Goal: Task Accomplishment & Management: Manage account settings

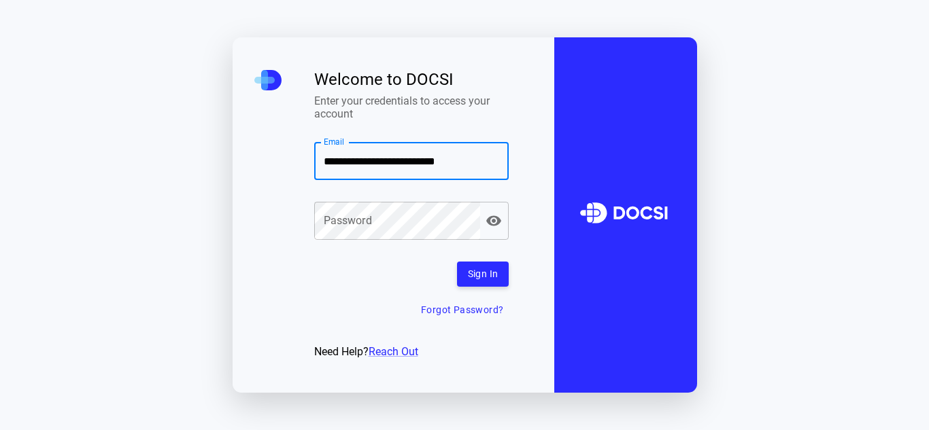
type input "**********"
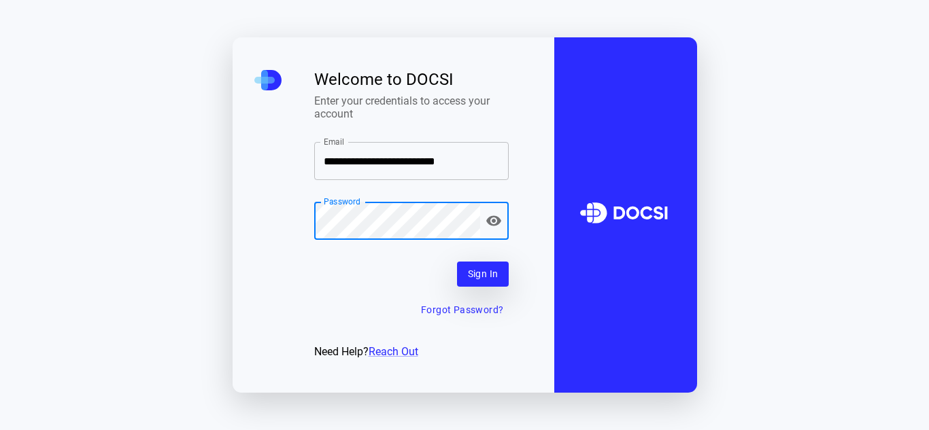
click at [481, 279] on button "Sign In" at bounding box center [483, 274] width 52 height 25
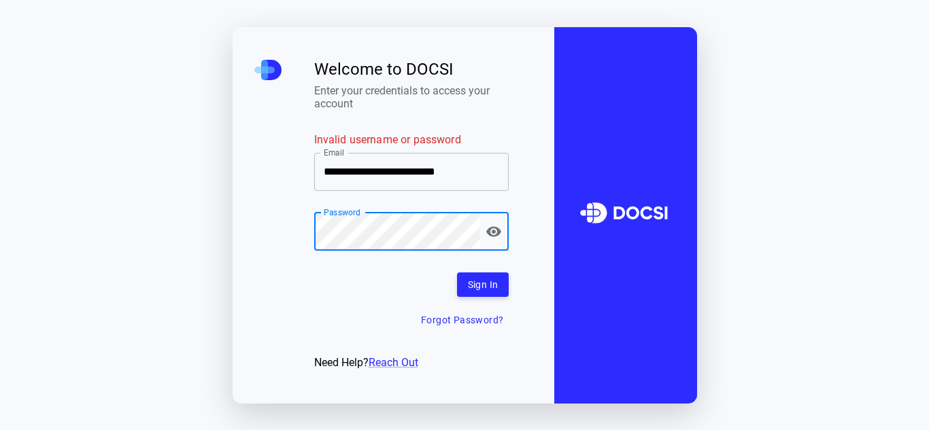
click at [492, 243] on button "button" at bounding box center [493, 231] width 27 height 27
click at [487, 238] on icon "button" at bounding box center [494, 232] width 16 height 16
click at [500, 288] on button "Sign In" at bounding box center [483, 285] width 52 height 25
click at [486, 250] on div "Password" at bounding box center [411, 232] width 195 height 38
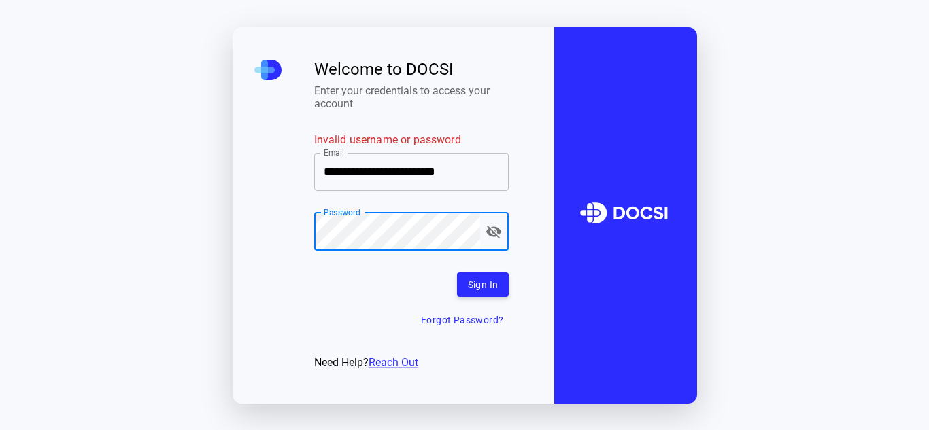
click at [495, 239] on icon "button" at bounding box center [494, 232] width 16 height 16
click at [493, 273] on button "Sign In" at bounding box center [483, 285] width 52 height 25
click at [486, 288] on button "Sign In" at bounding box center [483, 285] width 52 height 25
click at [486, 288] on div "Sign In Forgot Password?" at bounding box center [411, 303] width 195 height 61
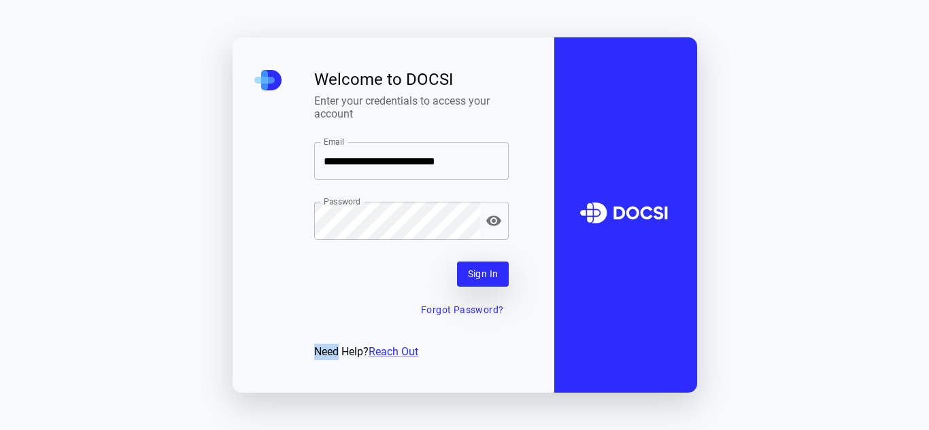
click at [486, 287] on button "Sign In" at bounding box center [483, 274] width 52 height 25
click at [486, 288] on div "Sign In Forgot Password?" at bounding box center [411, 292] width 195 height 61
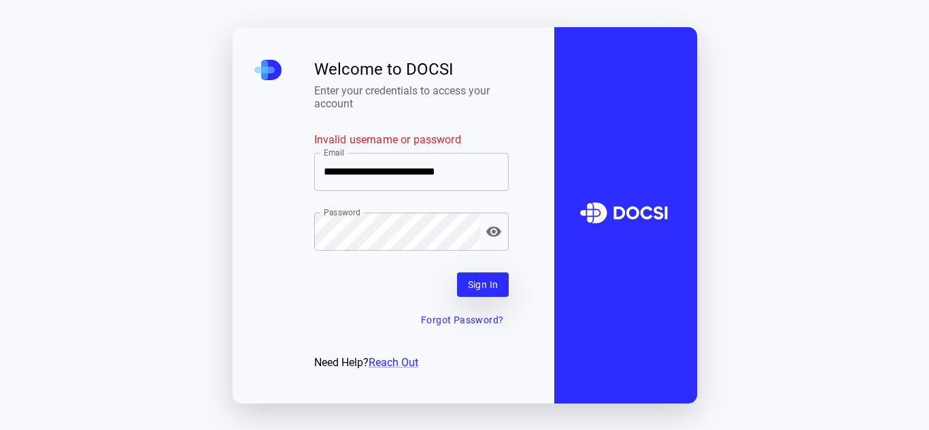
click at [486, 288] on button "Sign In" at bounding box center [483, 285] width 52 height 25
click at [486, 288] on div "Sign In Forgot Password?" at bounding box center [411, 303] width 195 height 61
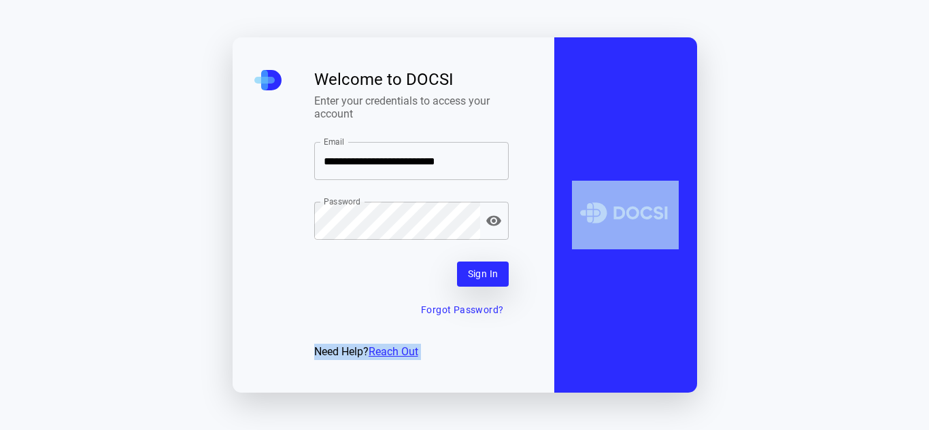
click at [486, 287] on button "Sign In" at bounding box center [483, 274] width 52 height 25
click at [486, 288] on div "Sign In Forgot Password?" at bounding box center [411, 292] width 195 height 61
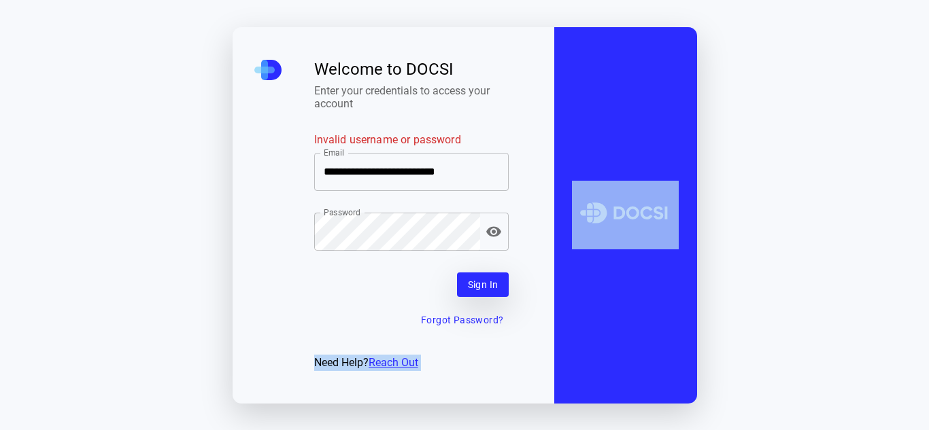
click at [486, 288] on button "Sign In" at bounding box center [483, 285] width 52 height 25
click at [486, 288] on div "Sign In Forgot Password?" at bounding box center [411, 303] width 195 height 61
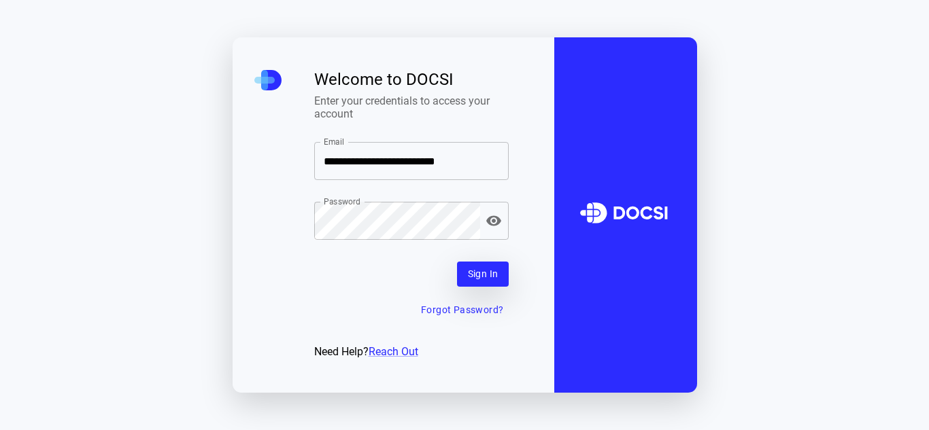
click at [486, 287] on button "Sign In" at bounding box center [483, 274] width 52 height 25
click at [486, 288] on div "Sign In Forgot Password?" at bounding box center [411, 292] width 195 height 61
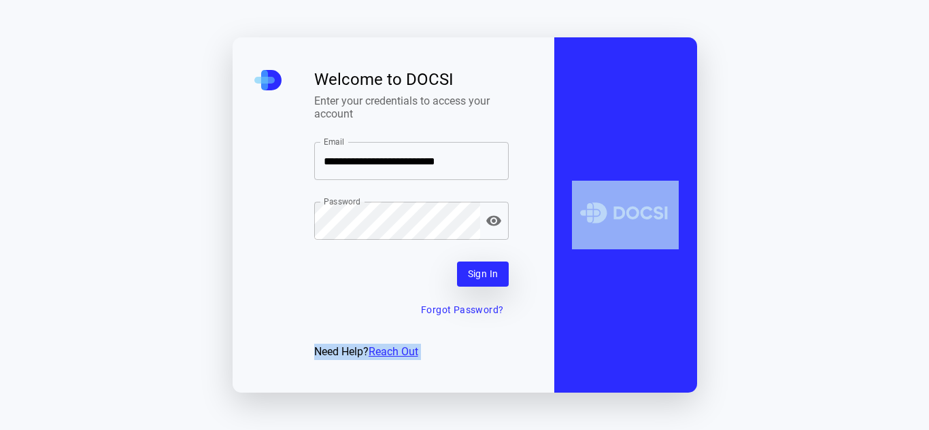
click at [486, 287] on button "Sign In" at bounding box center [483, 274] width 52 height 25
click at [486, 288] on div "Sign In Forgot Password?" at bounding box center [411, 292] width 195 height 61
click at [486, 287] on button "Sign In" at bounding box center [483, 274] width 52 height 25
click at [486, 288] on div "Sign In Forgot Password?" at bounding box center [411, 292] width 195 height 61
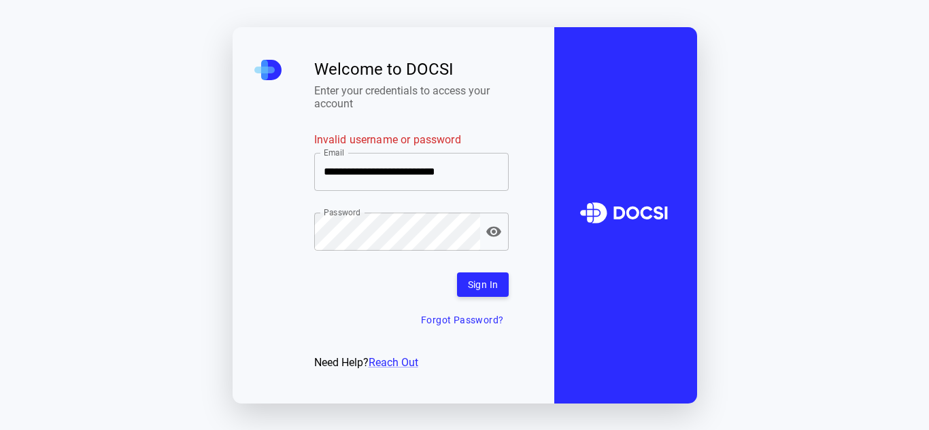
click at [488, 231] on icon "button" at bounding box center [493, 231] width 15 height 10
click at [488, 231] on icon "button" at bounding box center [493, 232] width 15 height 13
click at [493, 288] on button "Sign In" at bounding box center [483, 285] width 52 height 25
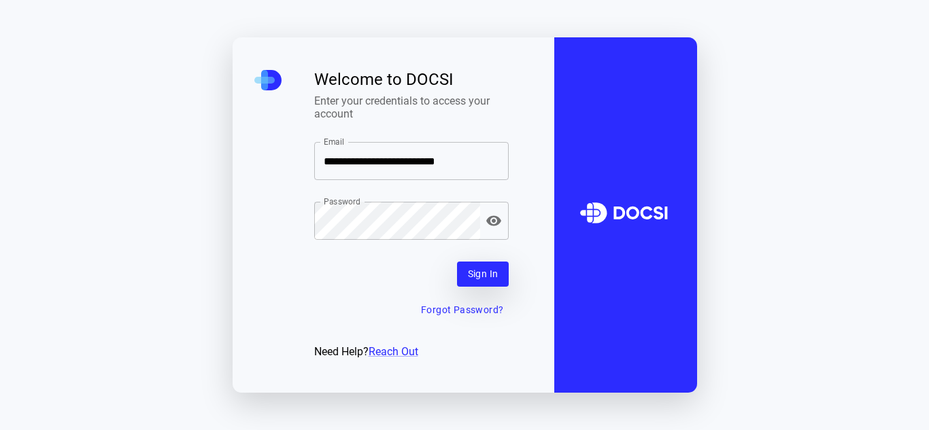
click at [493, 287] on button "Sign In" at bounding box center [483, 274] width 52 height 25
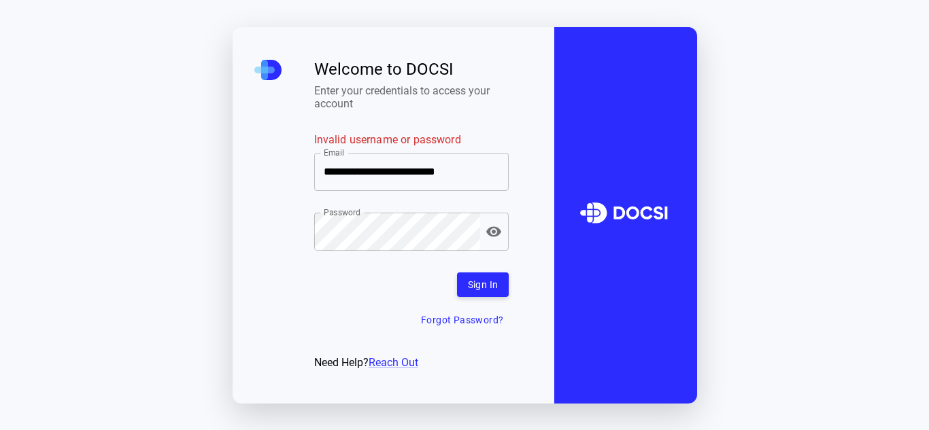
click at [496, 250] on div "Password" at bounding box center [411, 232] width 195 height 38
click at [494, 241] on button "button" at bounding box center [493, 231] width 27 height 27
click at [480, 277] on button "Sign In" at bounding box center [483, 285] width 52 height 25
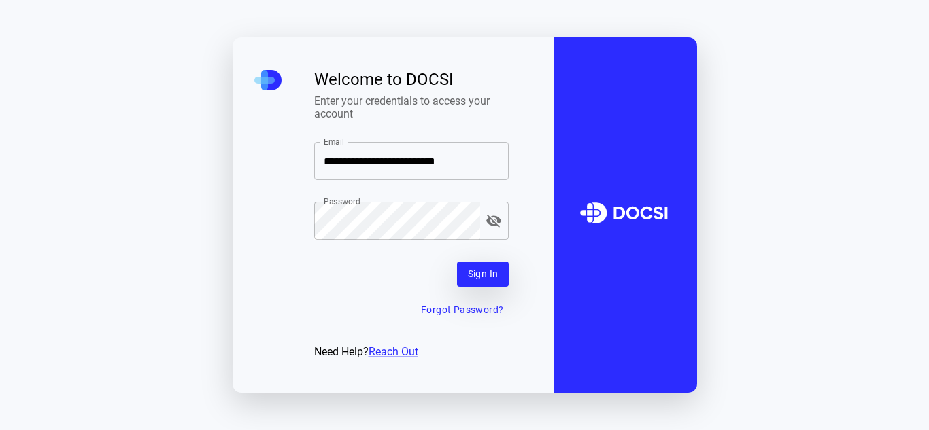
click at [480, 277] on button "Sign In" at bounding box center [483, 274] width 52 height 25
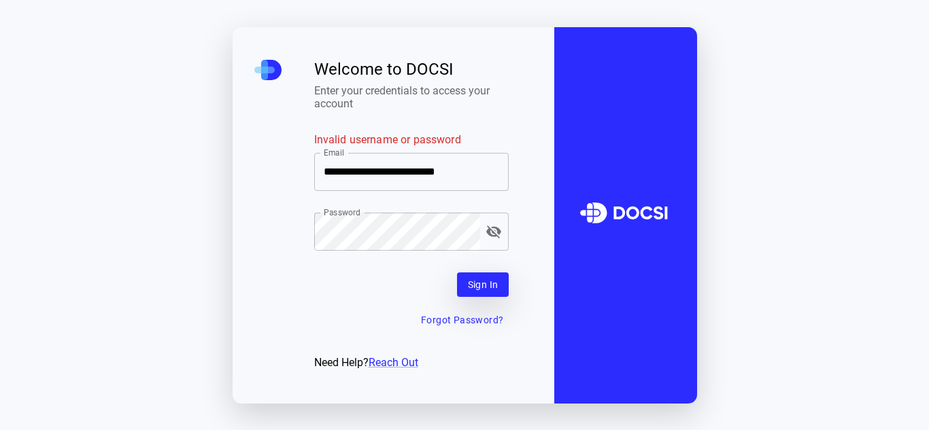
click at [480, 277] on button "Sign In" at bounding box center [483, 285] width 52 height 25
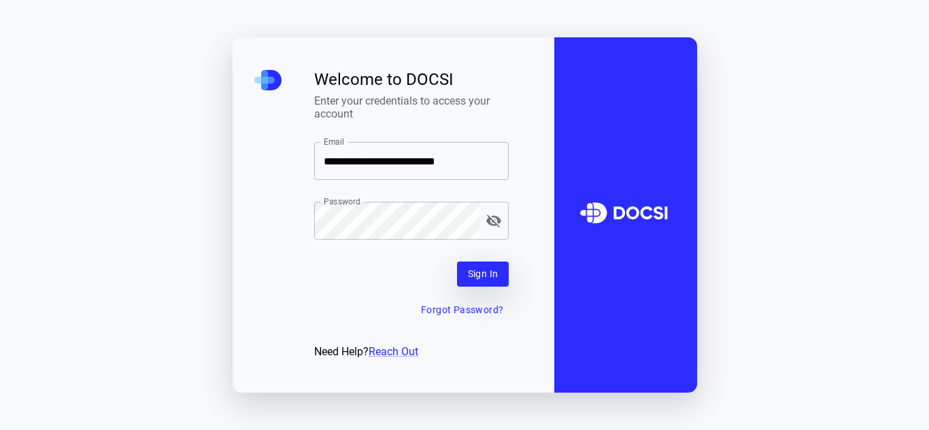
click at [480, 277] on button "Sign In" at bounding box center [483, 274] width 52 height 25
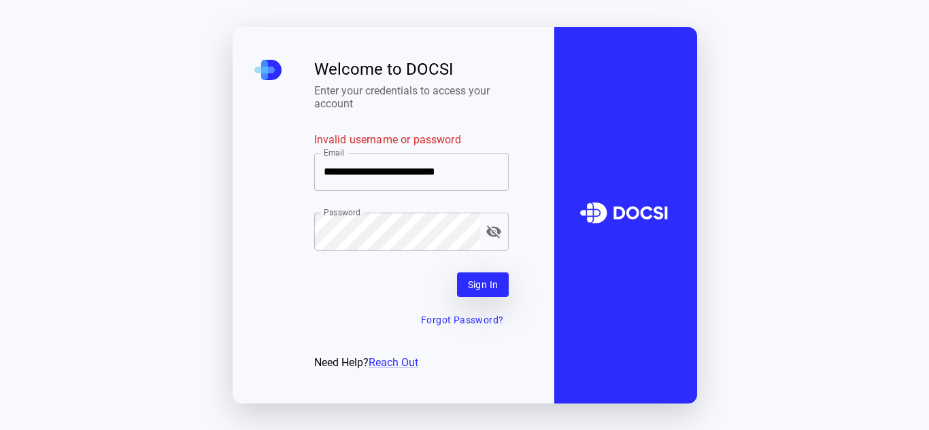
click at [480, 277] on button "Sign In" at bounding box center [483, 285] width 52 height 25
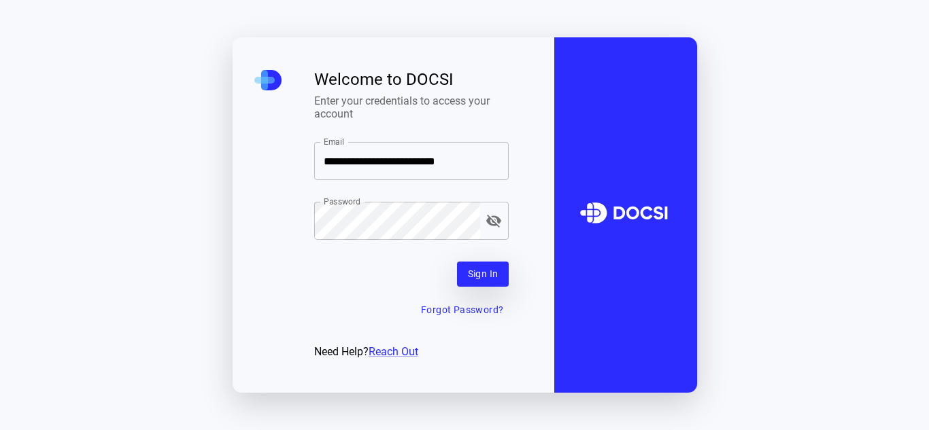
click at [480, 277] on button "Sign In" at bounding box center [483, 274] width 52 height 25
click at [386, 172] on input "Email" at bounding box center [411, 161] width 195 height 38
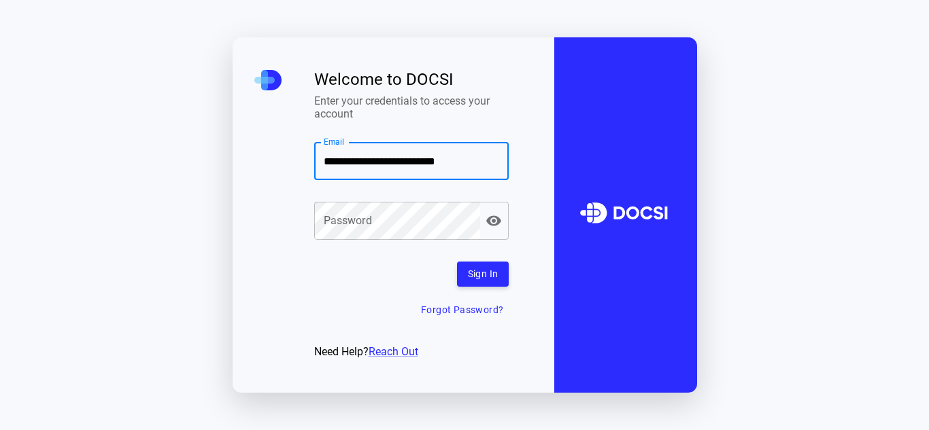
type input "**********"
click at [369, 227] on div "Password Password" at bounding box center [411, 221] width 195 height 38
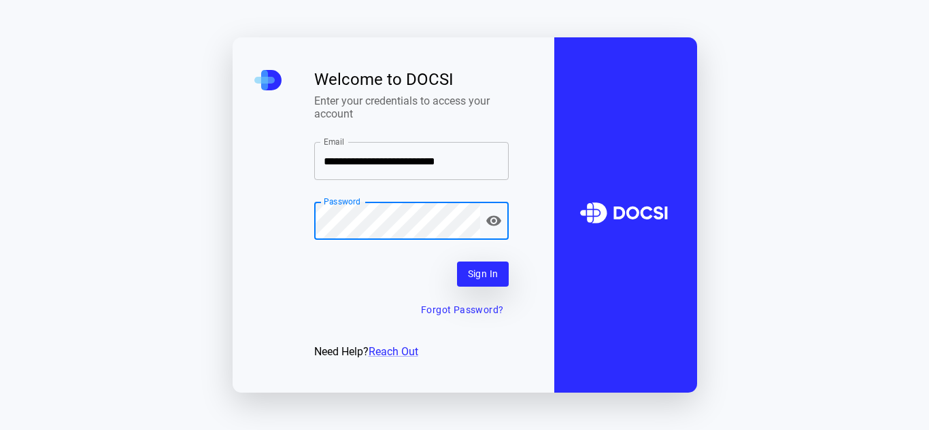
click at [485, 282] on button "Sign In" at bounding box center [483, 274] width 52 height 25
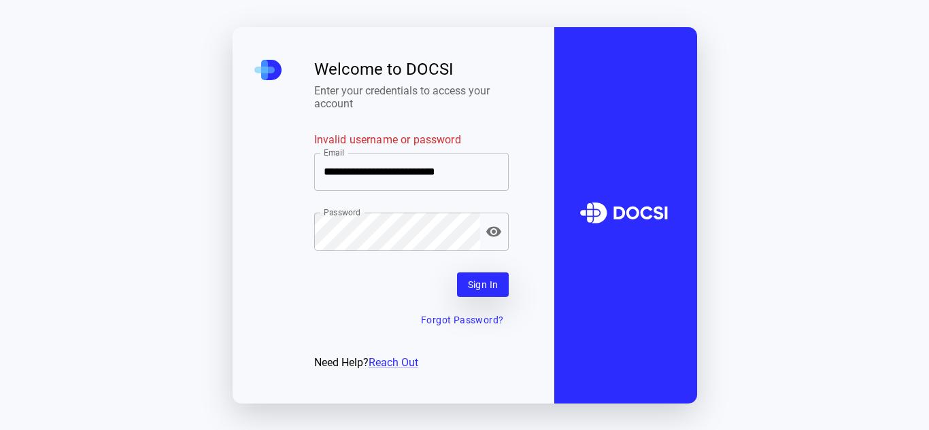
click at [486, 280] on button "Sign In" at bounding box center [483, 285] width 52 height 25
